Goal: Transaction & Acquisition: Download file/media

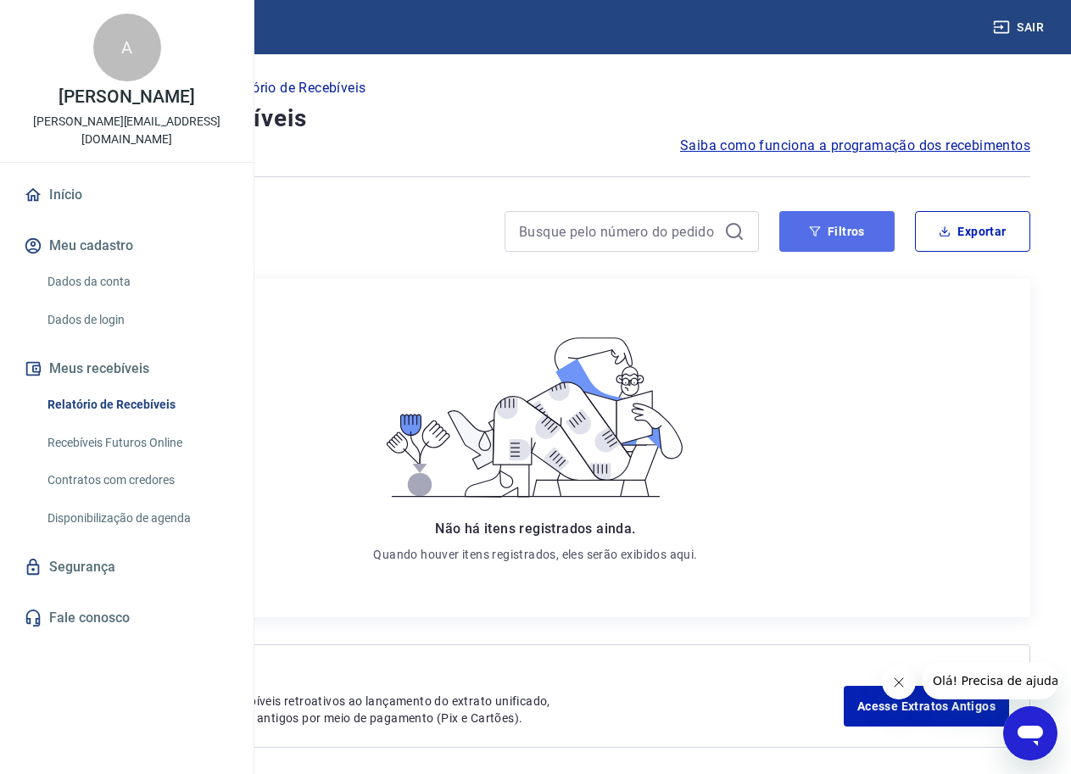
click at [841, 233] on button "Filtros" at bounding box center [836, 231] width 115 height 41
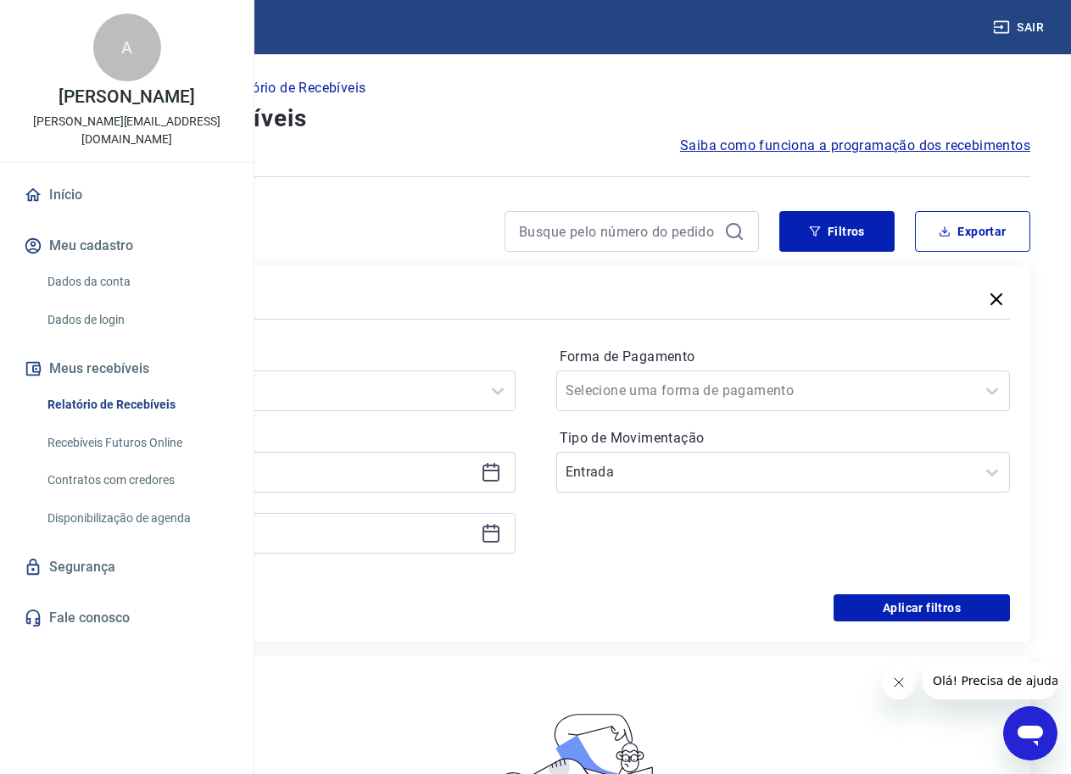
click at [501, 535] on icon at bounding box center [491, 533] width 20 height 20
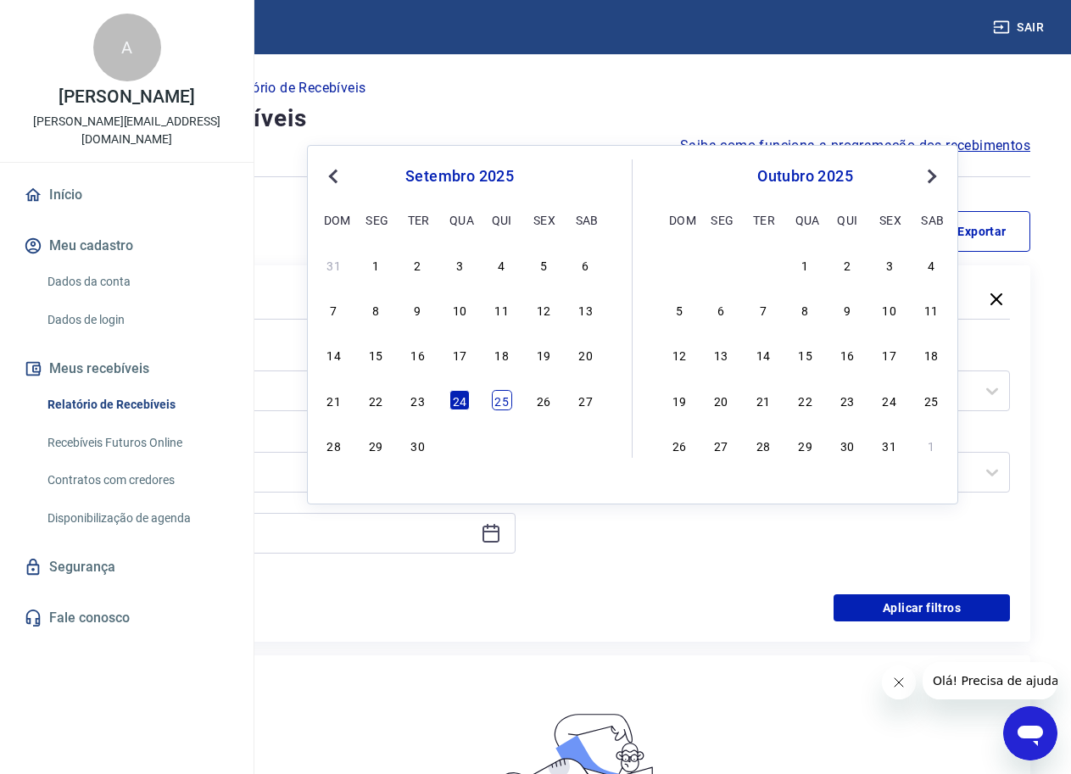
click at [504, 406] on div "25" at bounding box center [502, 400] width 20 height 20
type input "[DATE]"
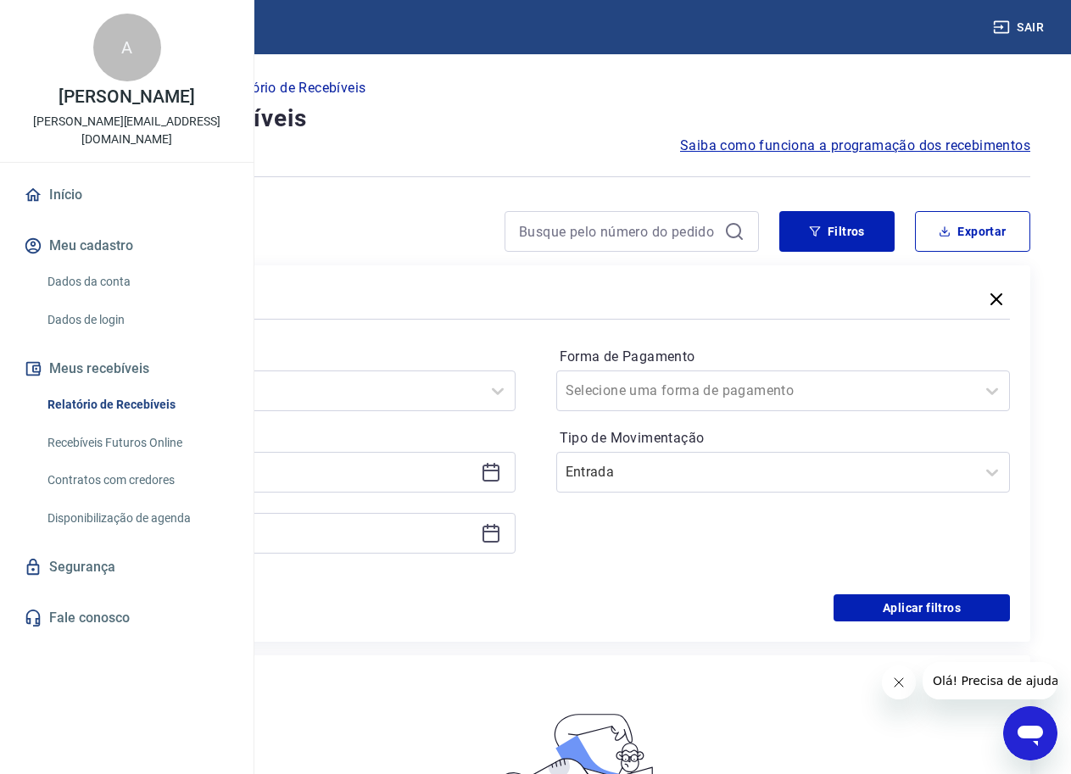
click at [499, 586] on div "Período Selecione um período Período personalizado [DATE] Selected date: [DATE]…" at bounding box center [535, 458] width 949 height 271
click at [925, 617] on button "Aplicar filtros" at bounding box center [922, 608] width 176 height 27
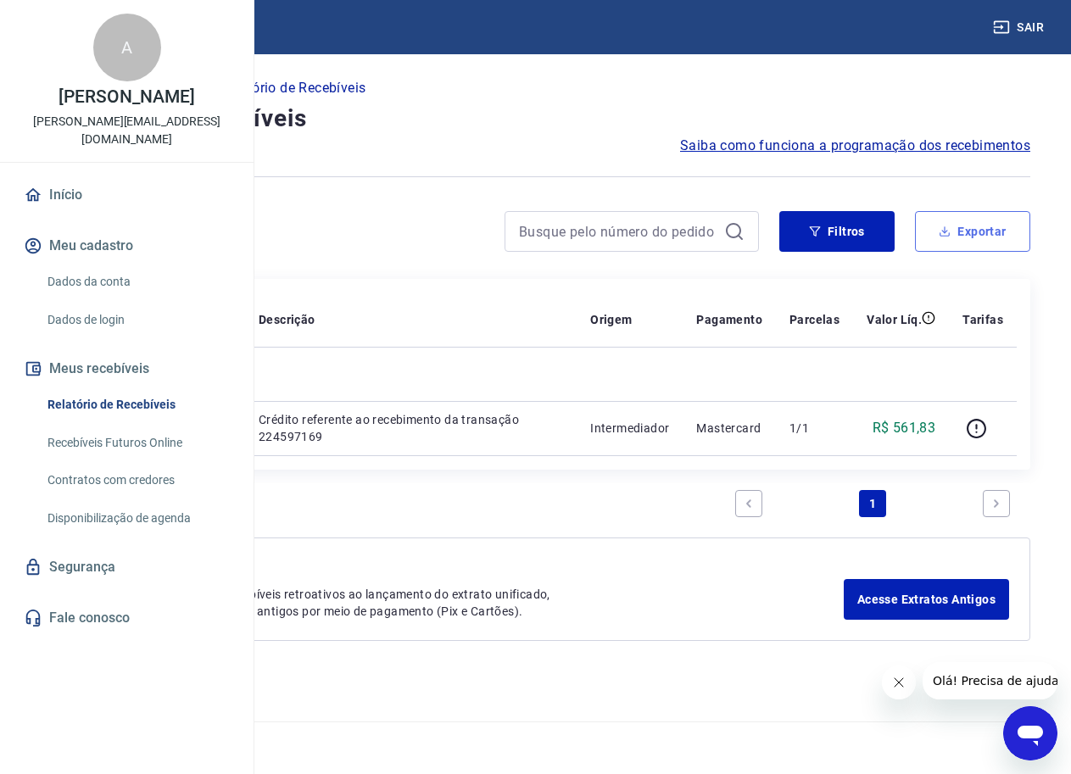
click at [961, 226] on button "Exportar" at bounding box center [972, 231] width 115 height 41
type input "[DATE]"
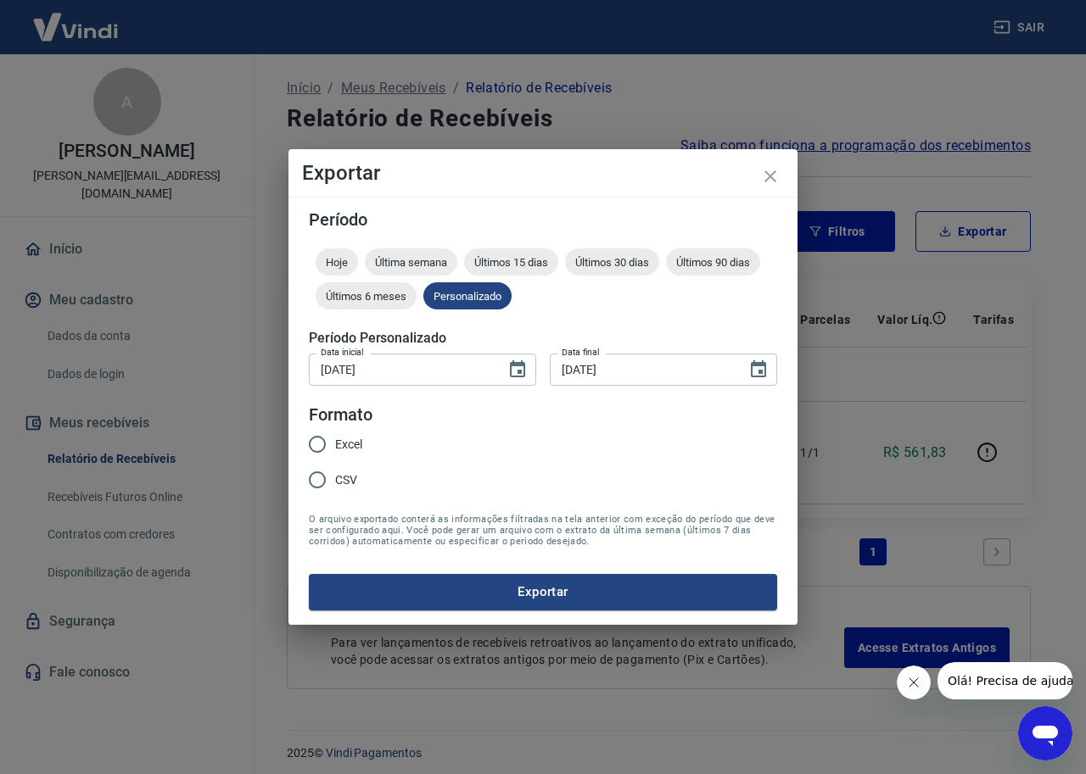
click at [290, 441] on div "Período Hoje Última semana Últimos 15 dias Últimos 30 dias Últimos 90 dias Últi…" at bounding box center [542, 410] width 509 height 427
click at [310, 448] on input "Excel" at bounding box center [317, 445] width 36 height 36
radio input "true"
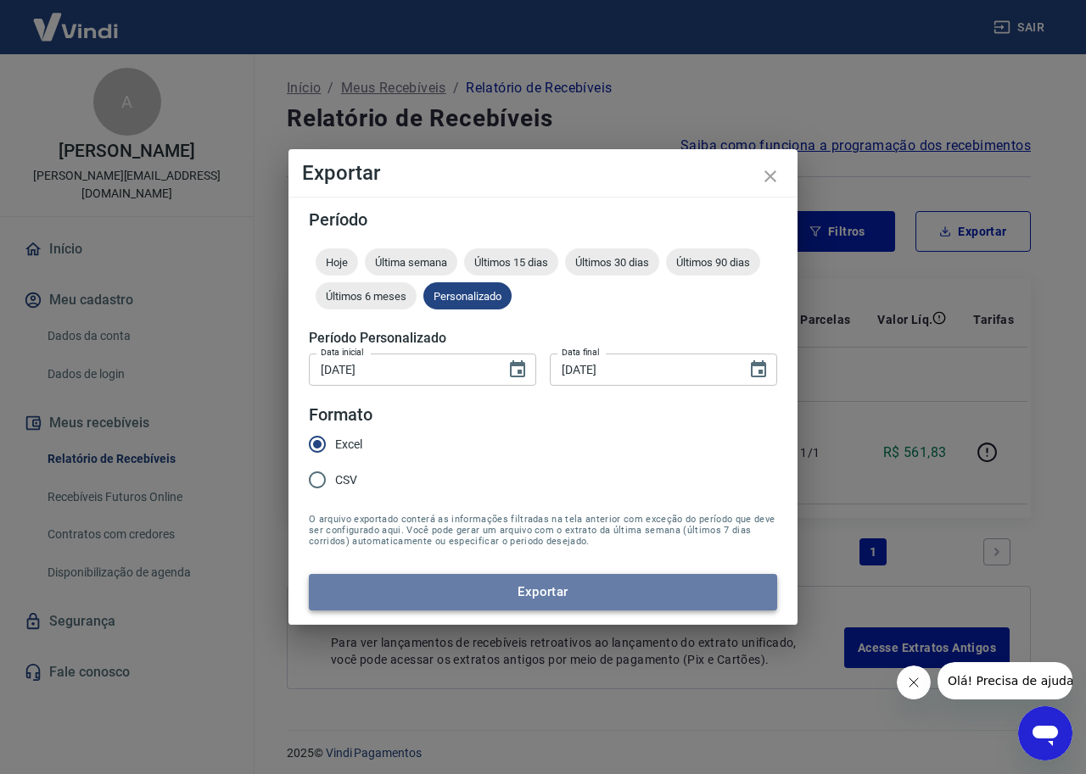
click at [513, 590] on button "Exportar" at bounding box center [543, 592] width 468 height 36
